Goal: Complete application form: Complete application form

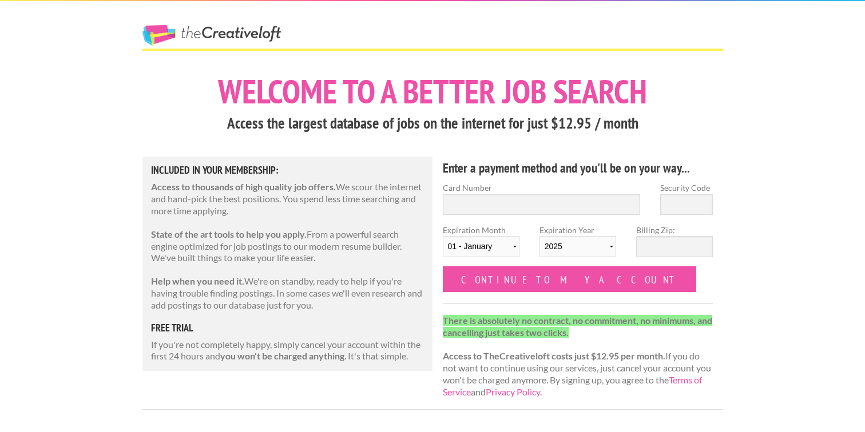
click at [573, 193] on label "Card Number" at bounding box center [542, 188] width 198 height 12
click at [573, 194] on input "Card Number" at bounding box center [542, 204] width 198 height 21
click at [566, 201] on input "Card Number" at bounding box center [542, 204] width 198 height 21
click at [388, 49] on hr at bounding box center [432, 50] width 581 height 2
